Goal: Task Accomplishment & Management: Manage account settings

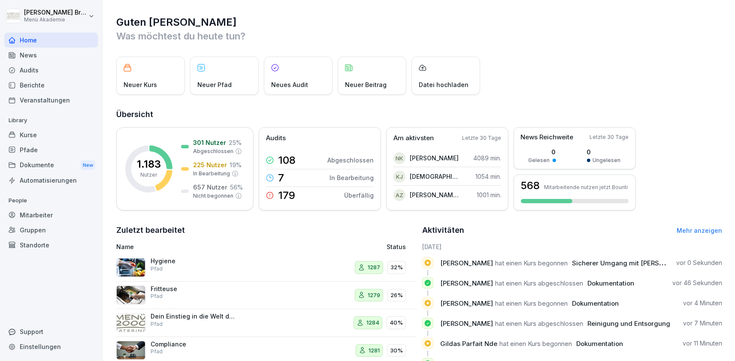
click at [45, 213] on div "Mitarbeiter" at bounding box center [51, 215] width 94 height 15
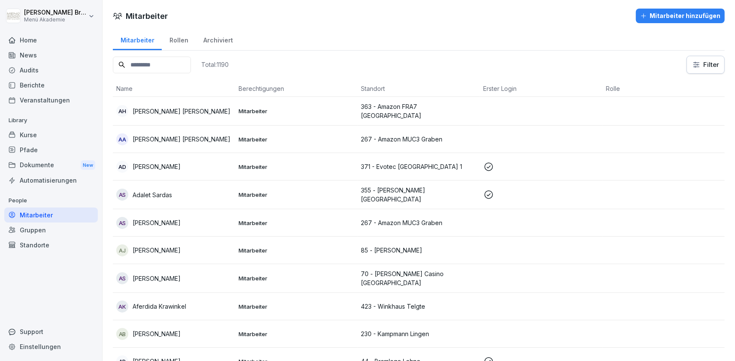
click at [167, 59] on input at bounding box center [152, 65] width 78 height 17
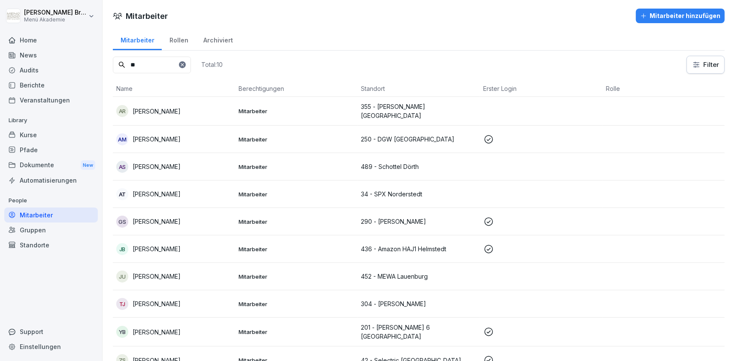
type input "*"
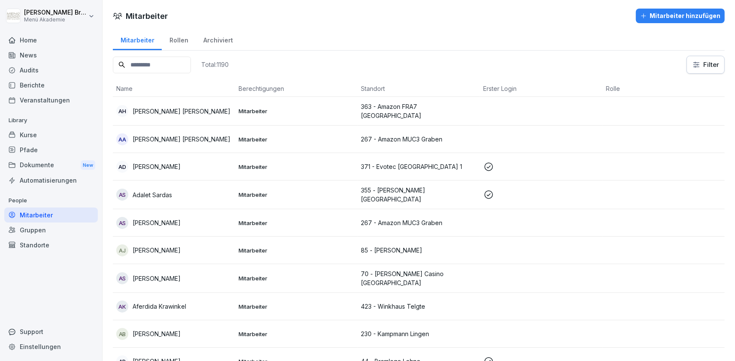
click at [46, 247] on div "Standorte" at bounding box center [51, 245] width 94 height 15
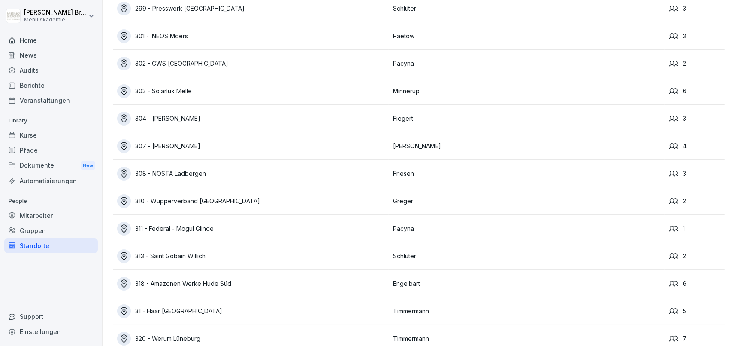
scroll to position [2550, 0]
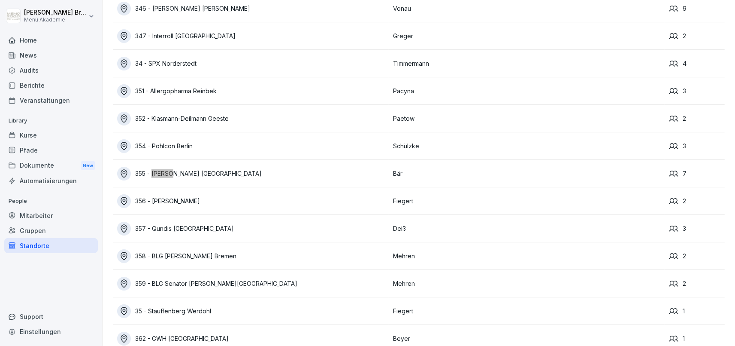
click at [183, 172] on div "355 - [PERSON_NAME] [GEOGRAPHIC_DATA]" at bounding box center [253, 174] width 272 height 14
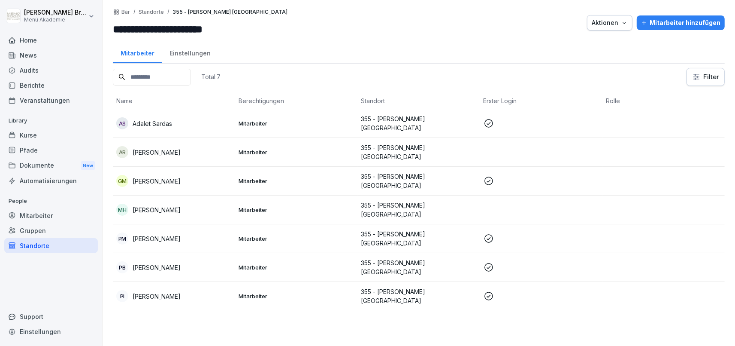
click at [181, 149] on p "[PERSON_NAME]" at bounding box center [157, 152] width 48 height 9
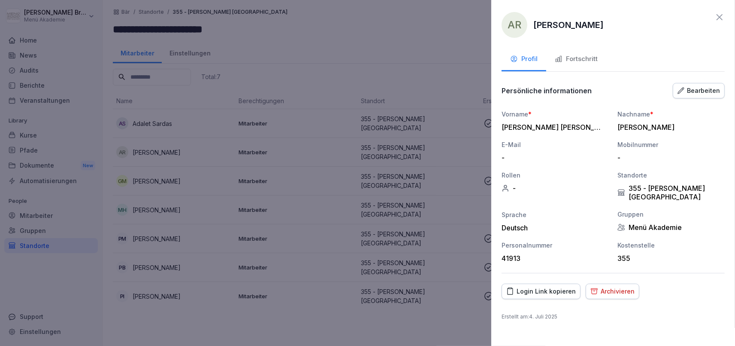
click at [541, 286] on div "Login Link kopieren" at bounding box center [542, 290] width 70 height 9
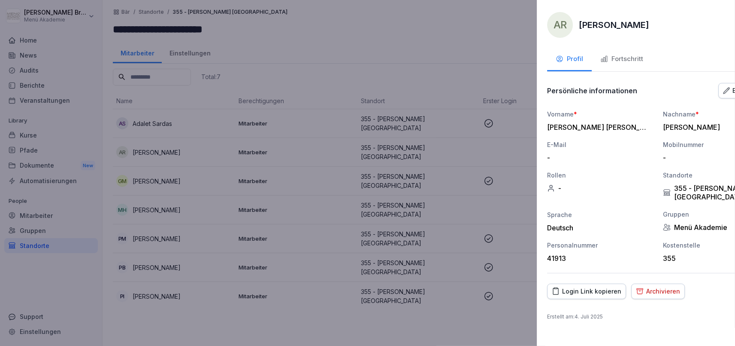
click at [375, 22] on div at bounding box center [367, 173] width 735 height 346
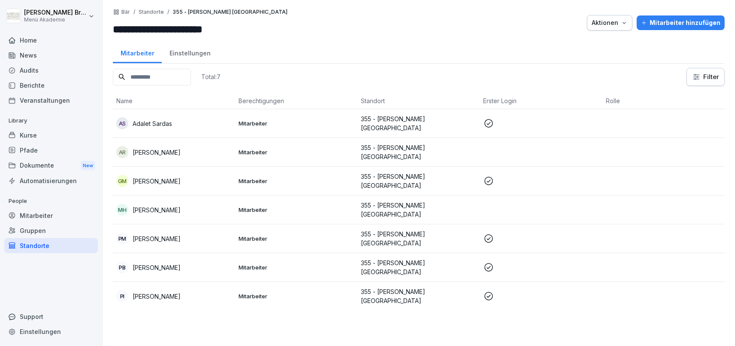
click at [46, 37] on div "Home" at bounding box center [51, 40] width 94 height 15
